Goal: Task Accomplishment & Management: Use online tool/utility

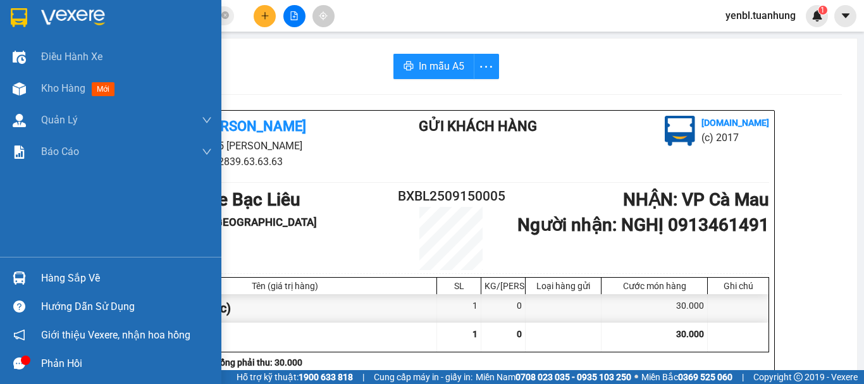
drag, startPoint x: 49, startPoint y: 282, endPoint x: 55, endPoint y: 278, distance: 6.8
click at [50, 282] on div "Hàng sắp về" at bounding box center [126, 278] width 171 height 19
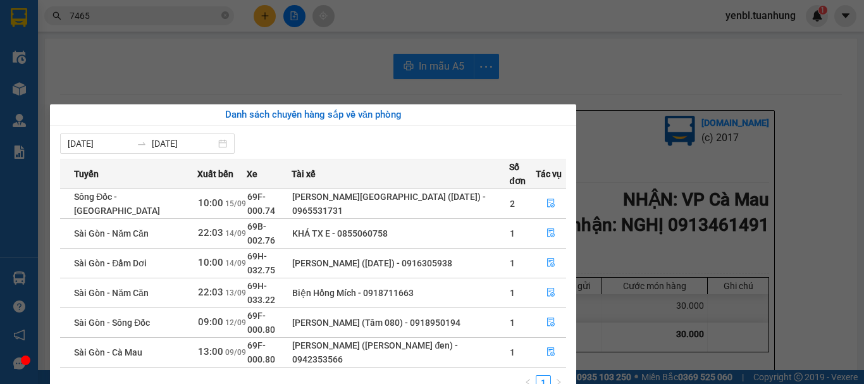
click at [724, 85] on section "Kết quả tìm kiếm ( 339 ) Bộ lọc Mã ĐH Trạng thái Món hàng Thu hộ Tổng cước Chưa…" at bounding box center [432, 192] width 864 height 384
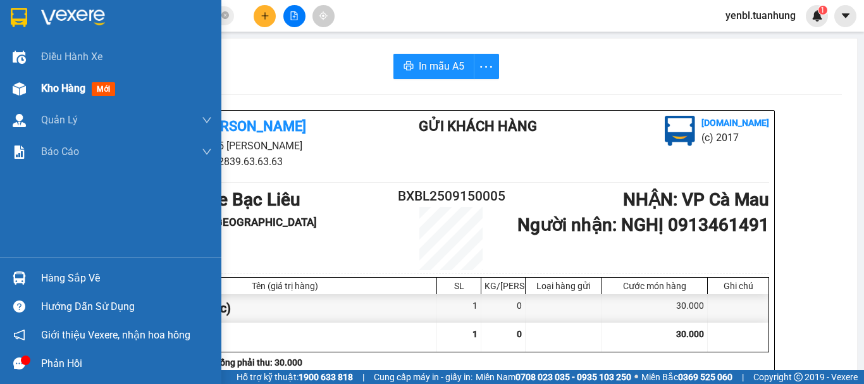
click at [80, 93] on span "Kho hàng" at bounding box center [63, 88] width 44 height 12
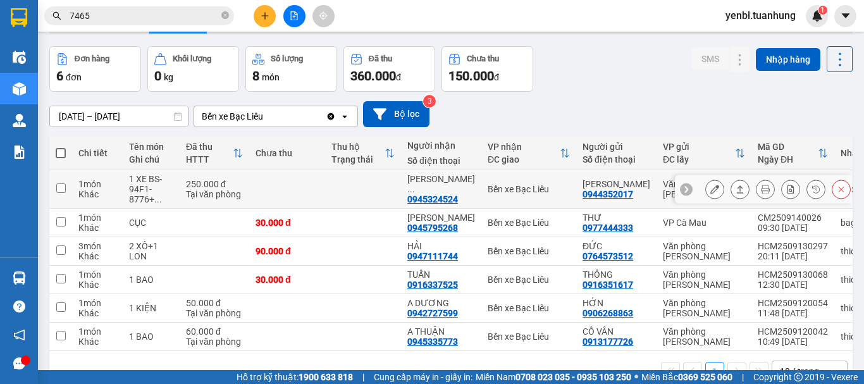
scroll to position [63, 0]
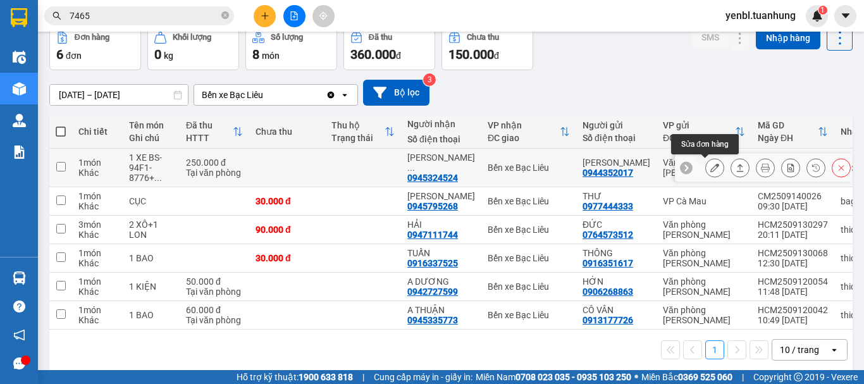
click at [706, 173] on button at bounding box center [715, 168] width 18 height 22
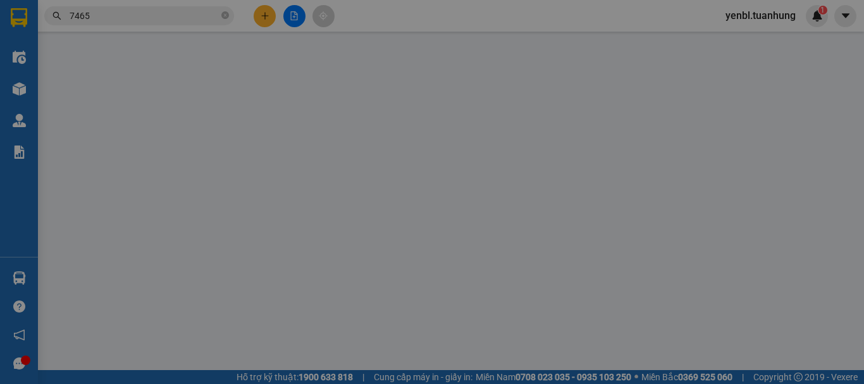
type input "0944352017"
type input "[PERSON_NAME]"
type input "0945324524"
type input "[PERSON_NAME]"
type input "250.000"
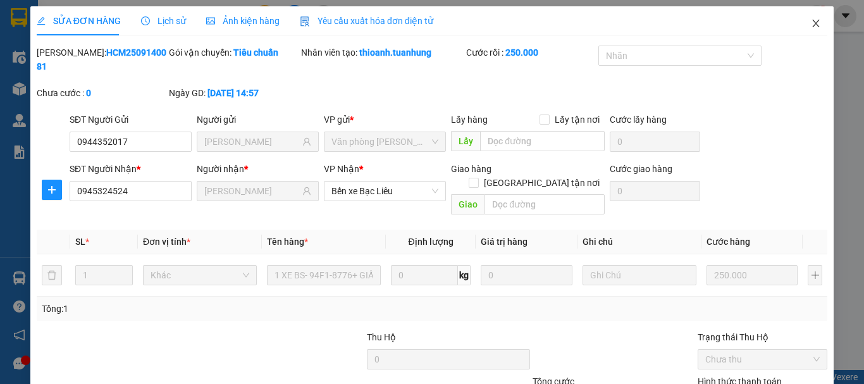
click at [810, 22] on icon "close" at bounding box center [815, 23] width 10 height 10
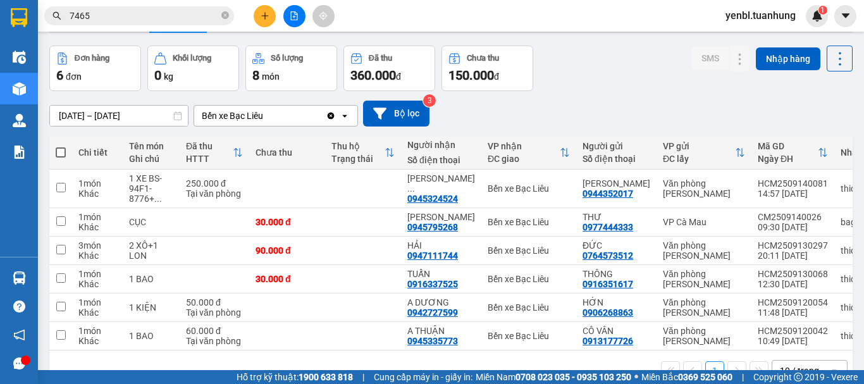
scroll to position [63, 0]
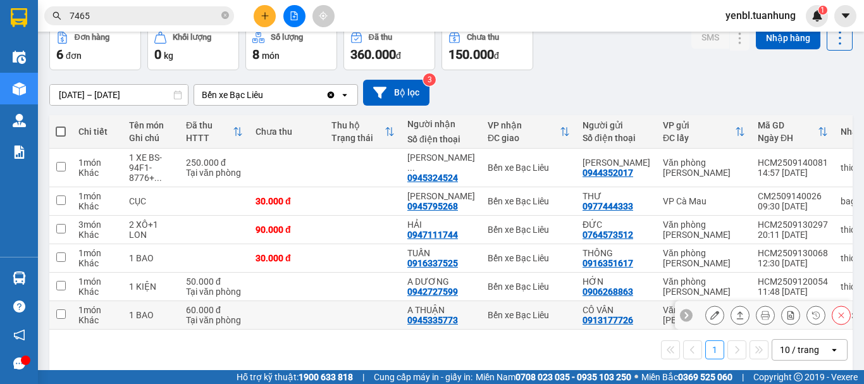
click at [764, 307] on tr "1 món Khác 1 BAO 60.000 đ Tại văn phòng A THUẬN 0945335773 Bến xe Bạc Liêu CÔ V…" at bounding box center [558, 315] width 1018 height 28
checkbox input "true"
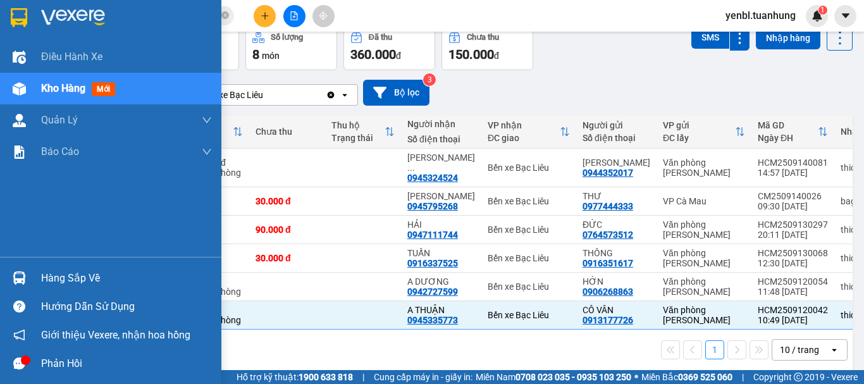
click at [63, 279] on div "Hàng sắp về" at bounding box center [126, 278] width 171 height 19
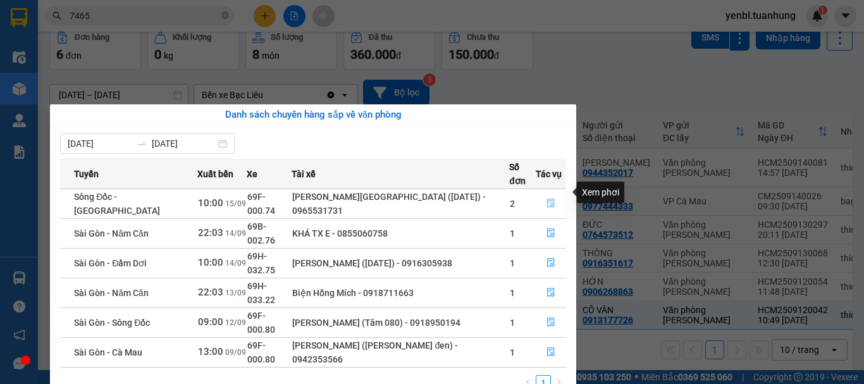
click at [556, 193] on button "button" at bounding box center [550, 203] width 29 height 20
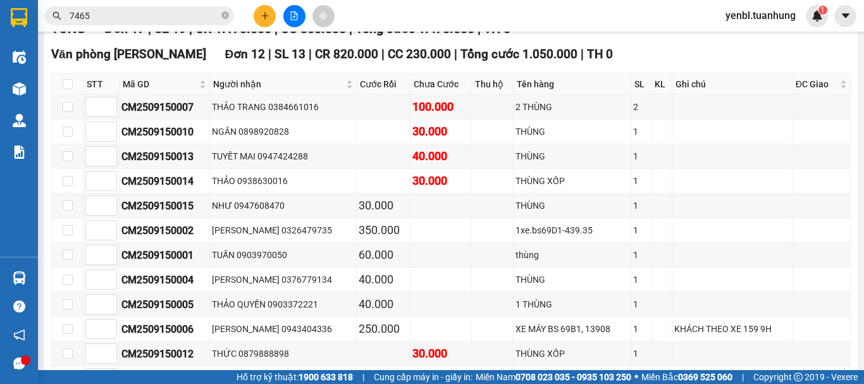
type input "[DATE]"
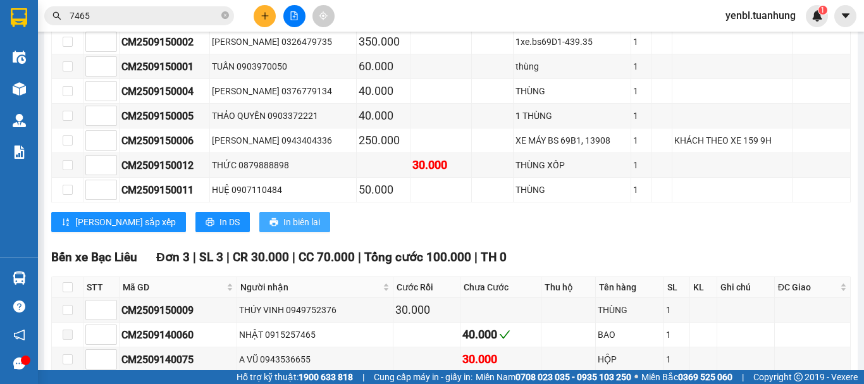
scroll to position [506, 0]
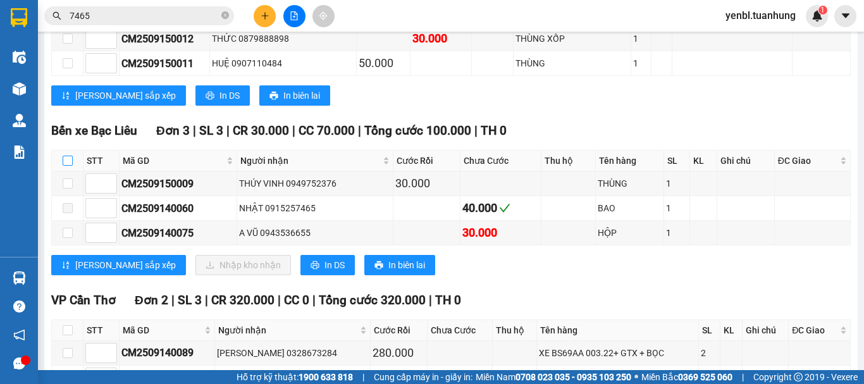
click at [70, 166] on input "checkbox" at bounding box center [68, 161] width 10 height 10
checkbox input "true"
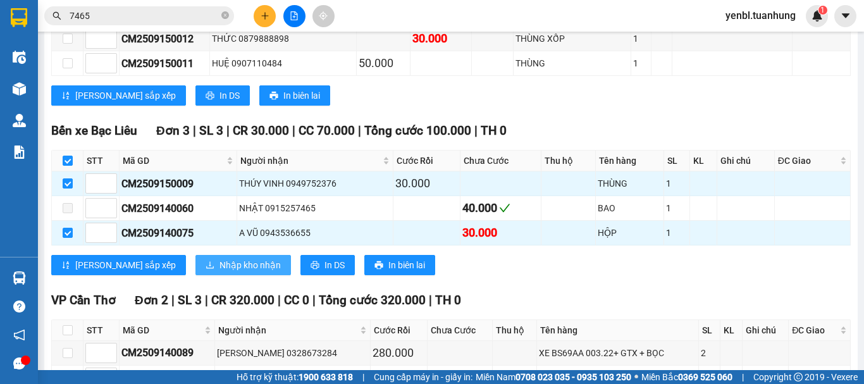
click at [219, 272] on span "Nhập kho nhận" at bounding box center [249, 265] width 61 height 14
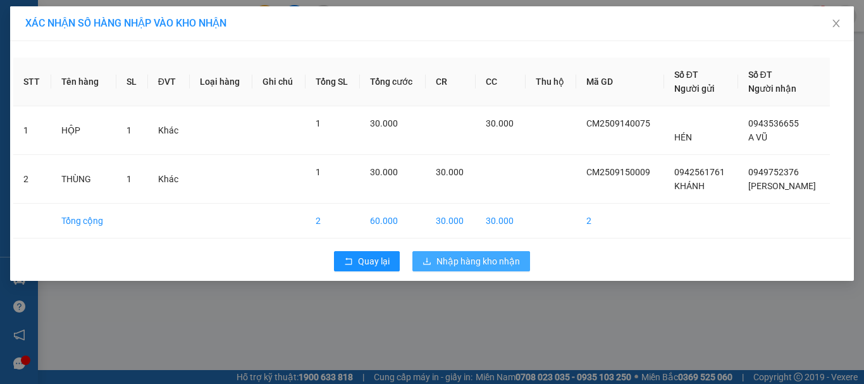
click at [431, 266] on span "download" at bounding box center [426, 262] width 9 height 10
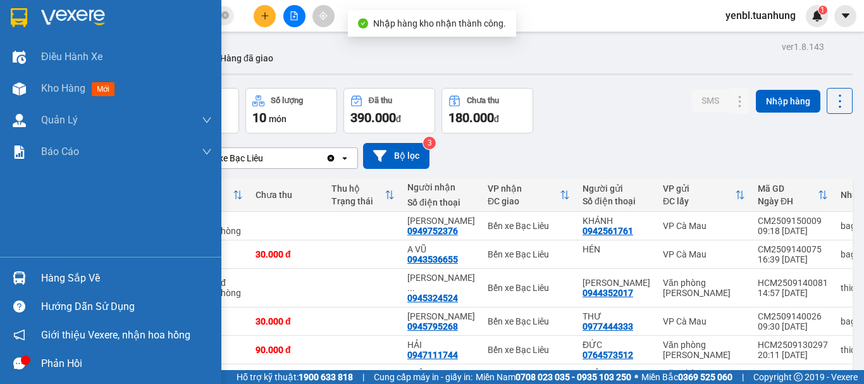
click at [51, 283] on div "Hàng sắp về" at bounding box center [126, 278] width 171 height 19
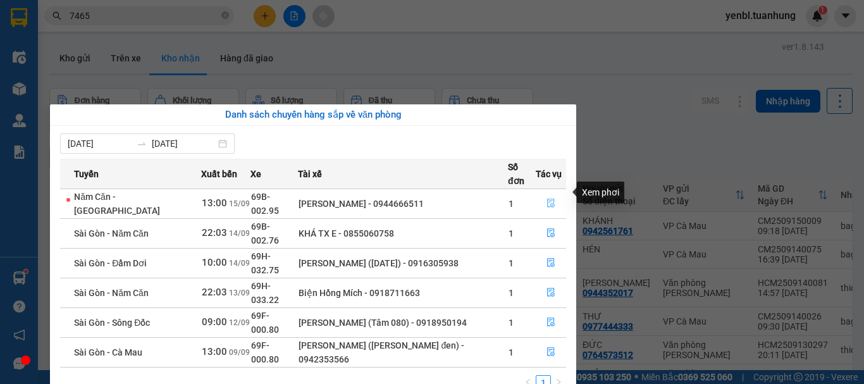
click at [556, 193] on button "button" at bounding box center [550, 203] width 29 height 20
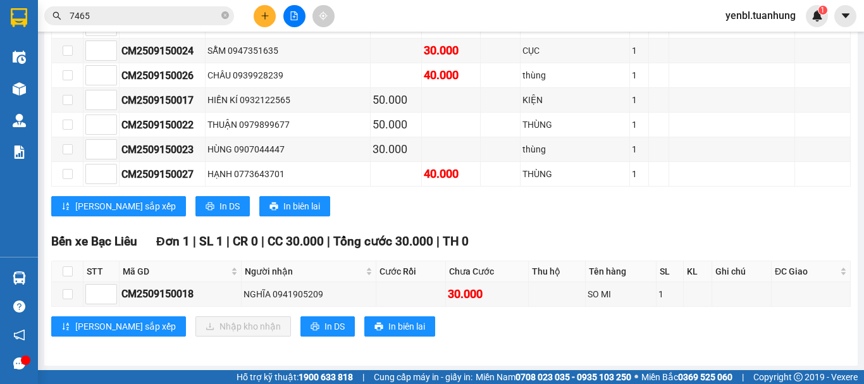
scroll to position [506, 0]
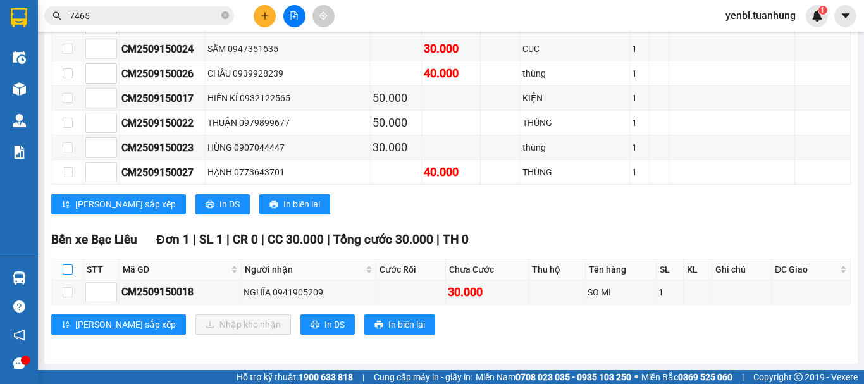
drag, startPoint x: 69, startPoint y: 267, endPoint x: 78, endPoint y: 274, distance: 11.3
click at [69, 266] on input "checkbox" at bounding box center [68, 269] width 10 height 10
checkbox input "true"
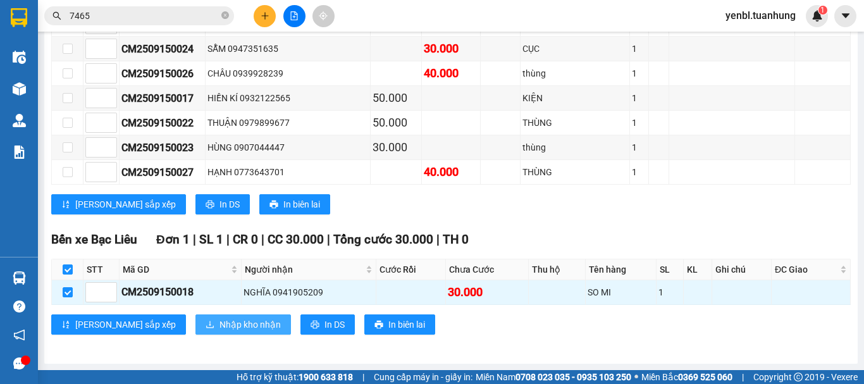
click at [219, 330] on span "Nhập kho nhận" at bounding box center [249, 324] width 61 height 14
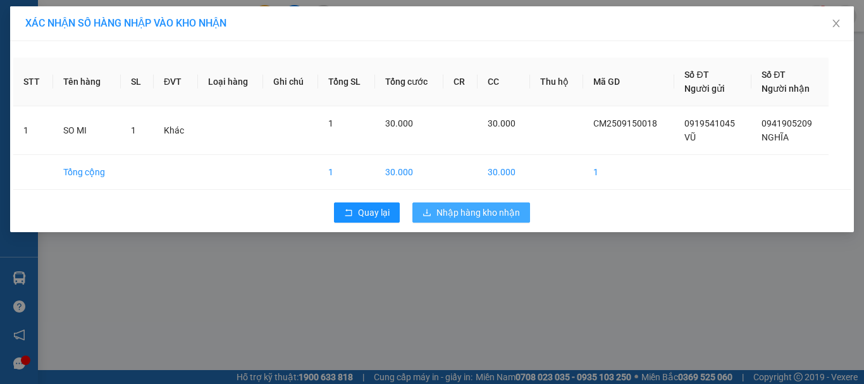
click at [460, 212] on span "Nhập hàng kho nhận" at bounding box center [477, 212] width 83 height 14
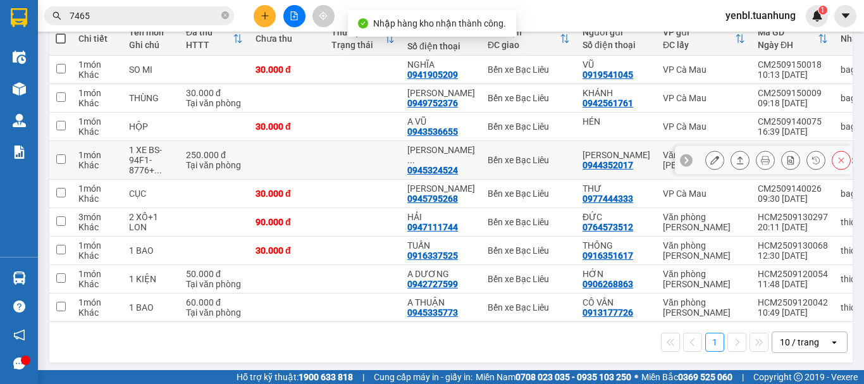
scroll to position [165, 0]
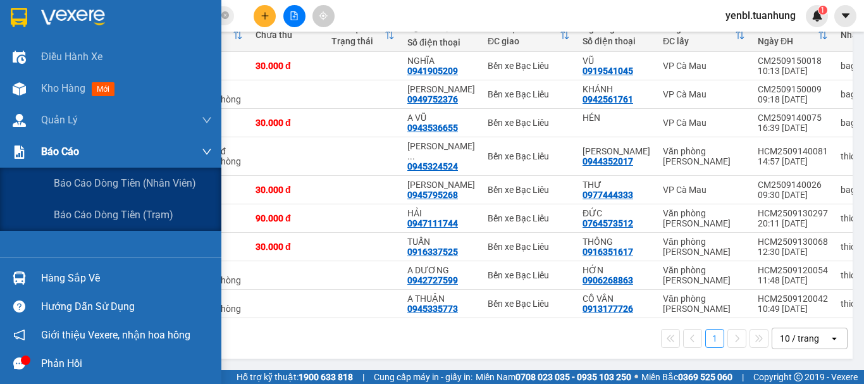
drag, startPoint x: 66, startPoint y: 149, endPoint x: 80, endPoint y: 147, distance: 14.0
click at [67, 149] on span "Báo cáo" at bounding box center [60, 152] width 38 height 16
